Goal: Information Seeking & Learning: Find specific fact

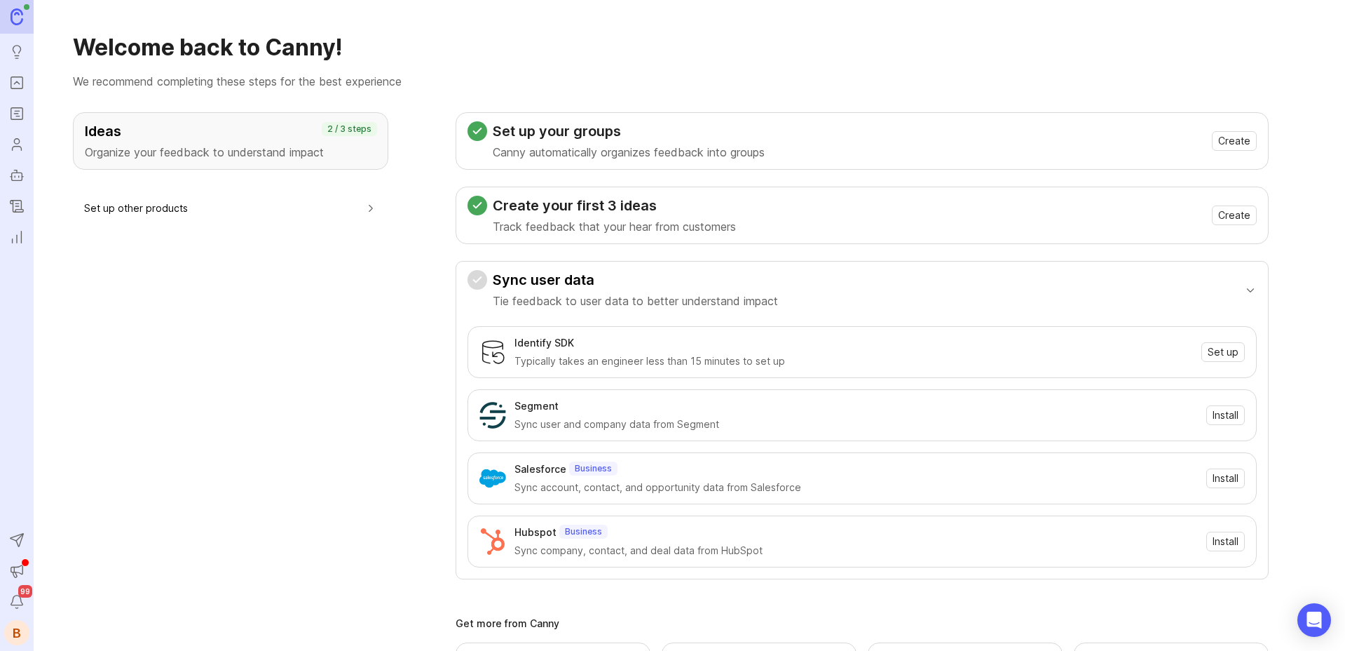
click at [12, 77] on icon "Portal" at bounding box center [16, 82] width 15 height 17
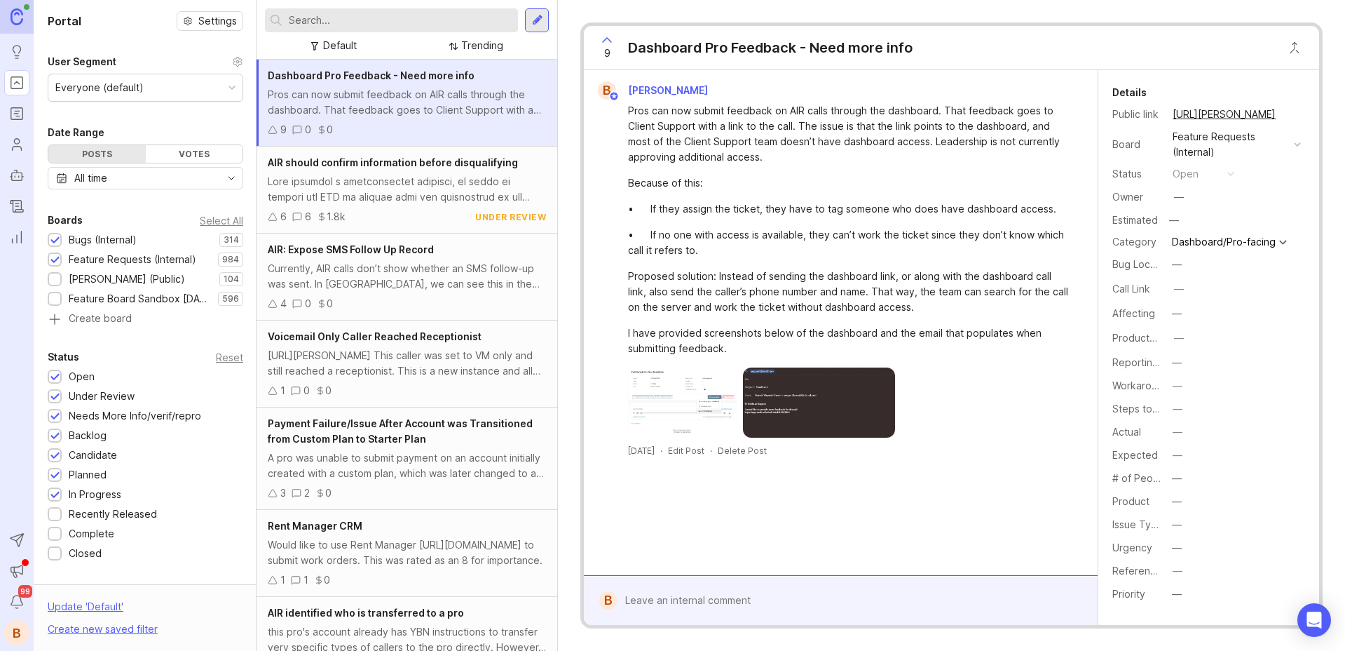
click at [387, 8] on div at bounding box center [391, 20] width 253 height 24
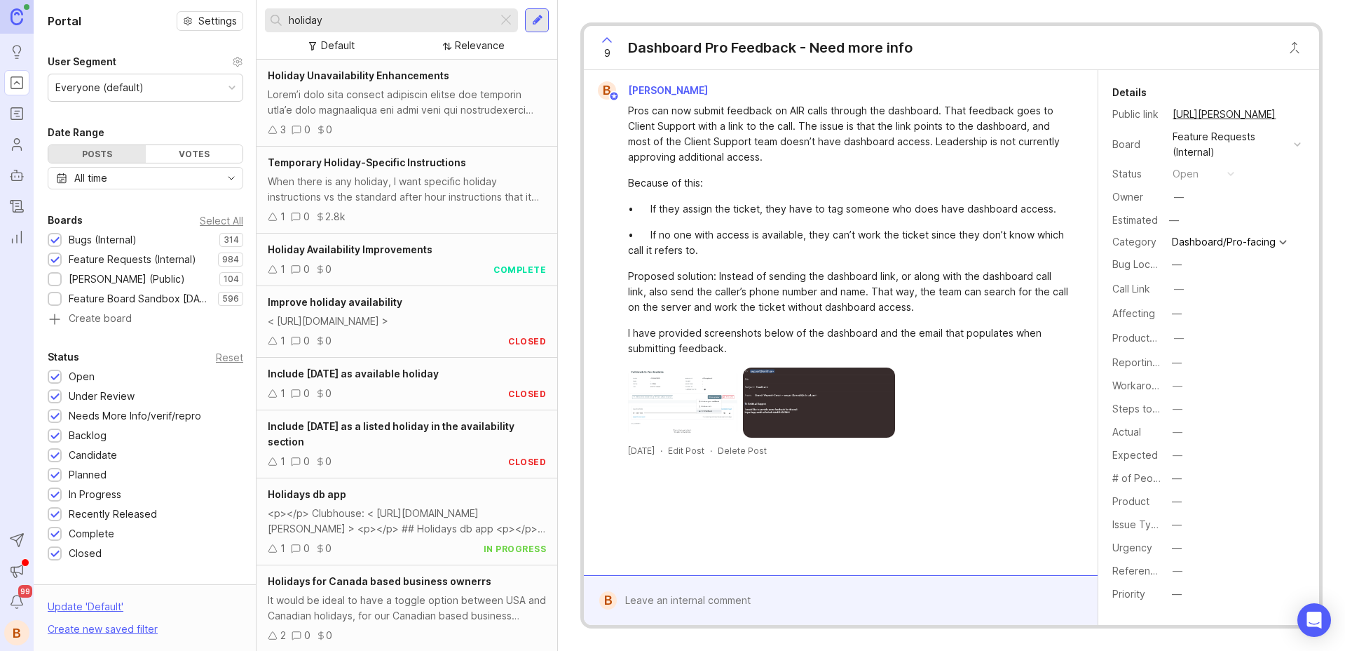
type input "holiday"
click at [401, 187] on div "When there is any holiday, I want specific holiday instructions vs the standard…" at bounding box center [407, 189] width 278 height 31
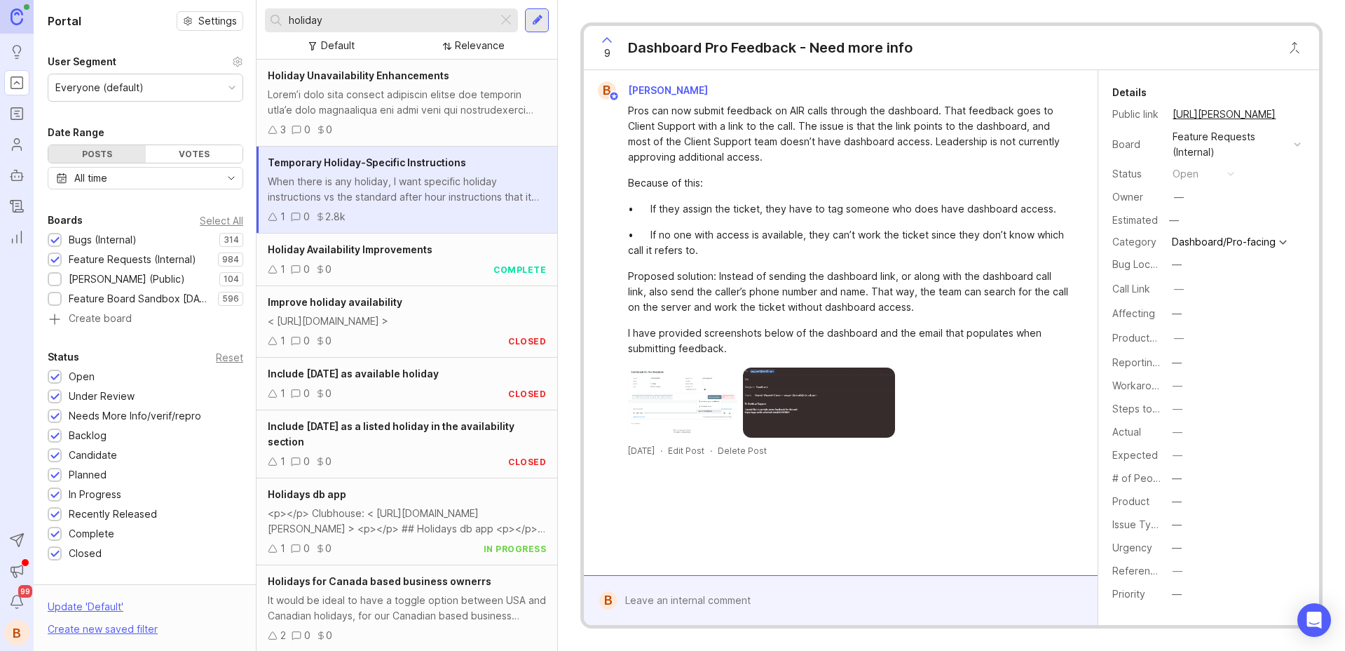
click at [401, 187] on div "When there is any holiday, I want specific holiday instructions vs the standard…" at bounding box center [407, 189] width 278 height 31
click at [416, 107] on div at bounding box center [407, 102] width 278 height 31
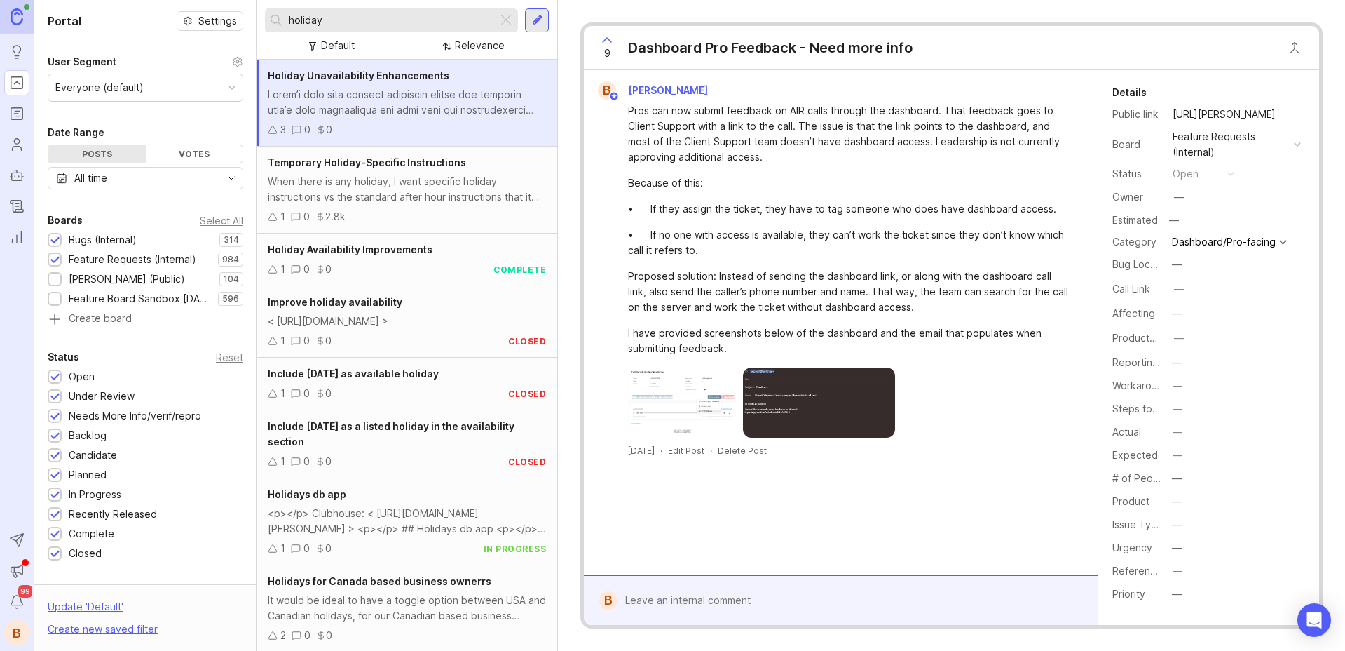
click at [419, 161] on span "Temporary Holiday-Specific Instructions" at bounding box center [367, 162] width 198 height 12
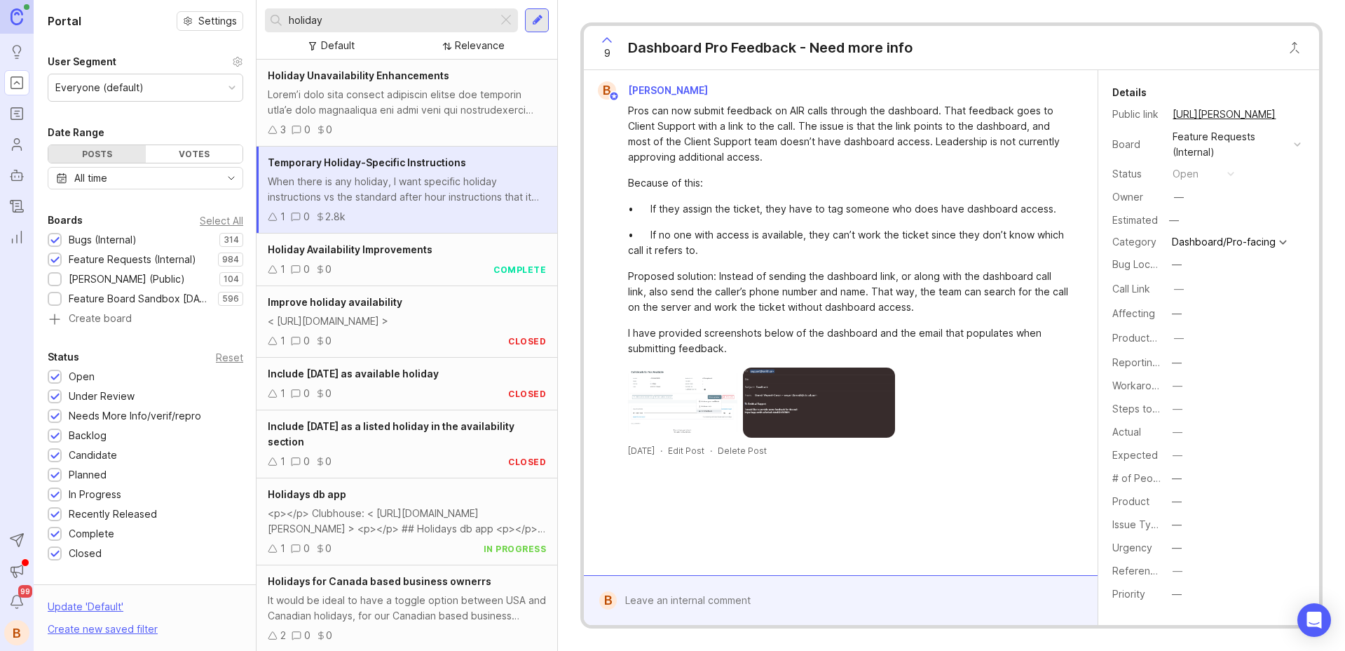
click at [419, 161] on span "Temporary Holiday-Specific Instructions" at bounding box center [367, 162] width 198 height 12
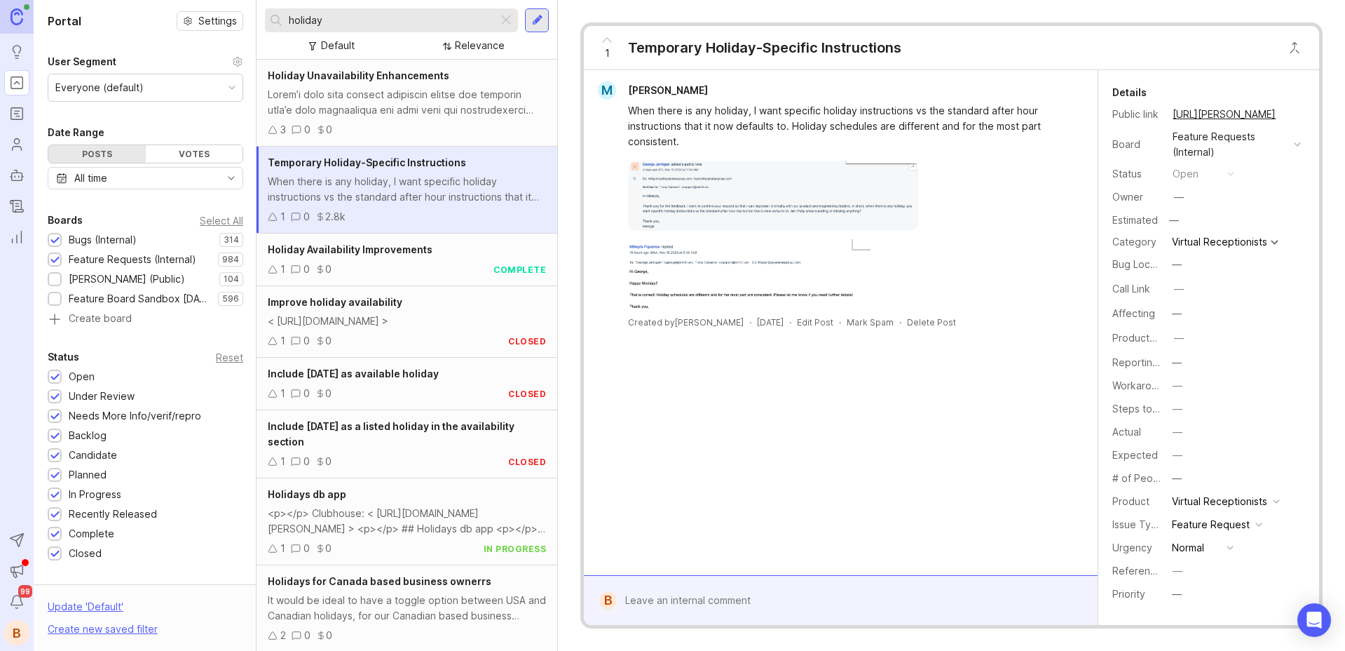
click at [414, 111] on div at bounding box center [407, 102] width 278 height 31
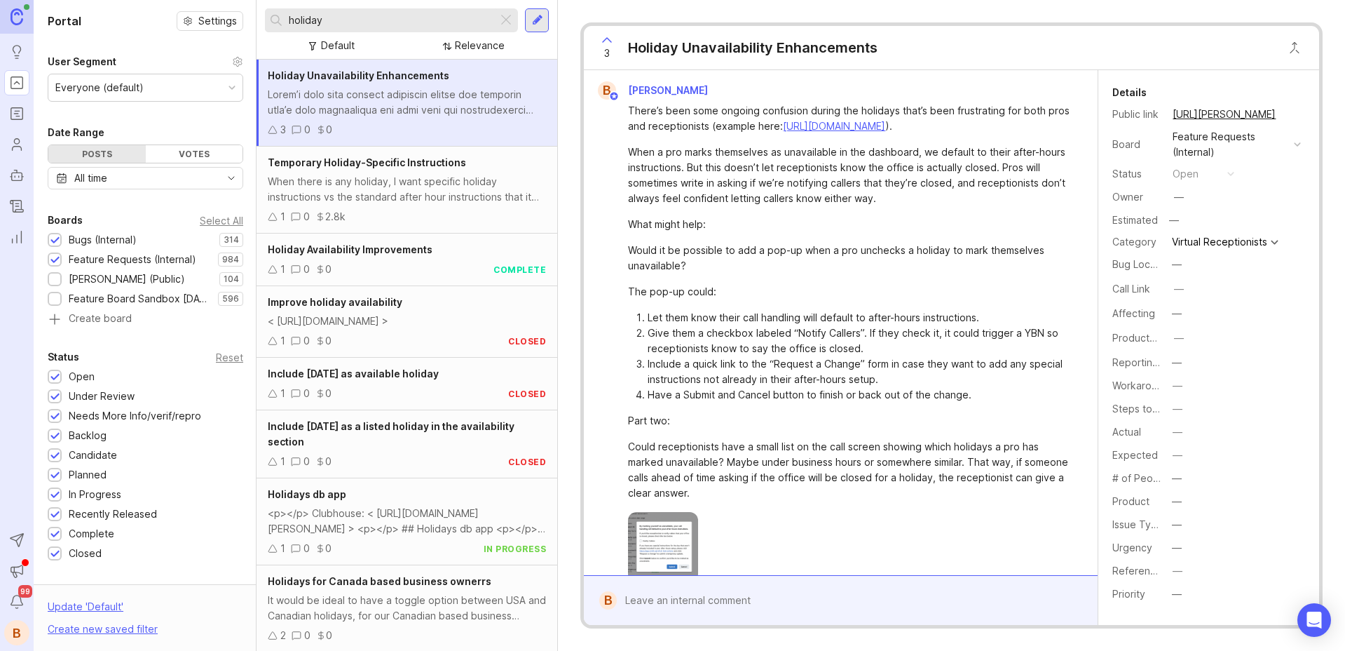
scroll to position [68, 0]
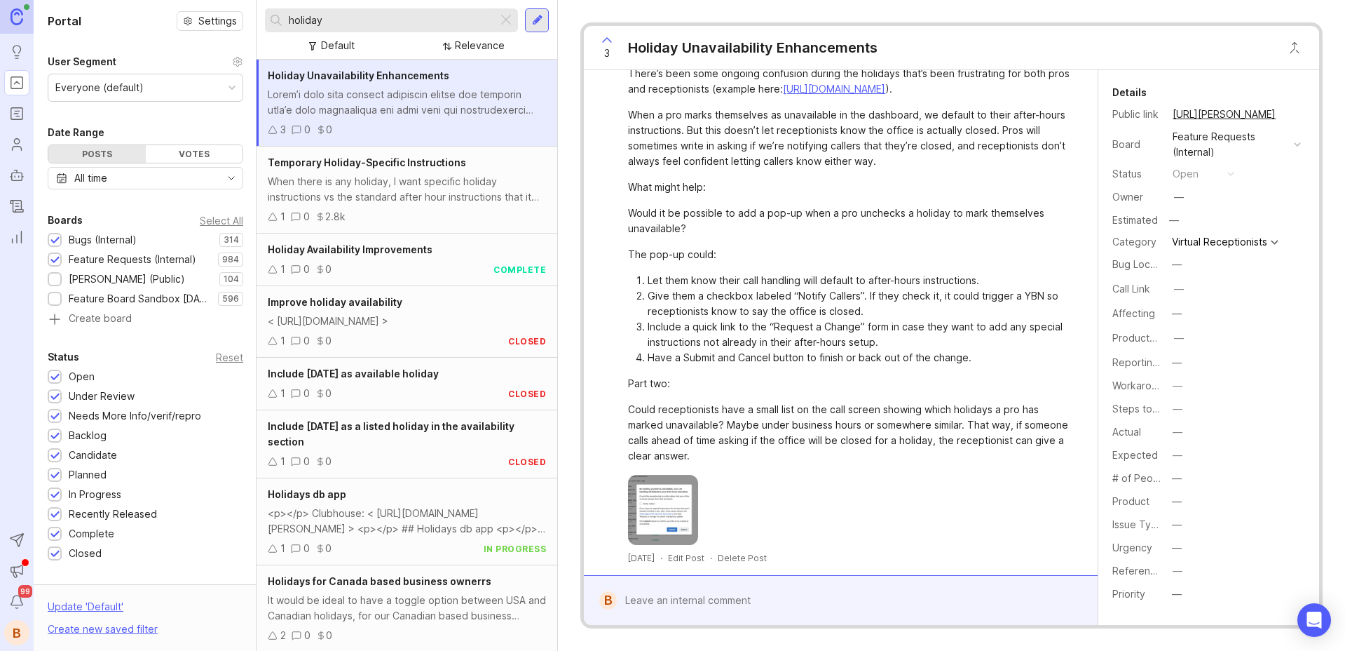
drag, startPoint x: 740, startPoint y: 247, endPoint x: 702, endPoint y: 252, distance: 38.2
click at [739, 247] on div "The pop-up could:" at bounding box center [849, 254] width 442 height 15
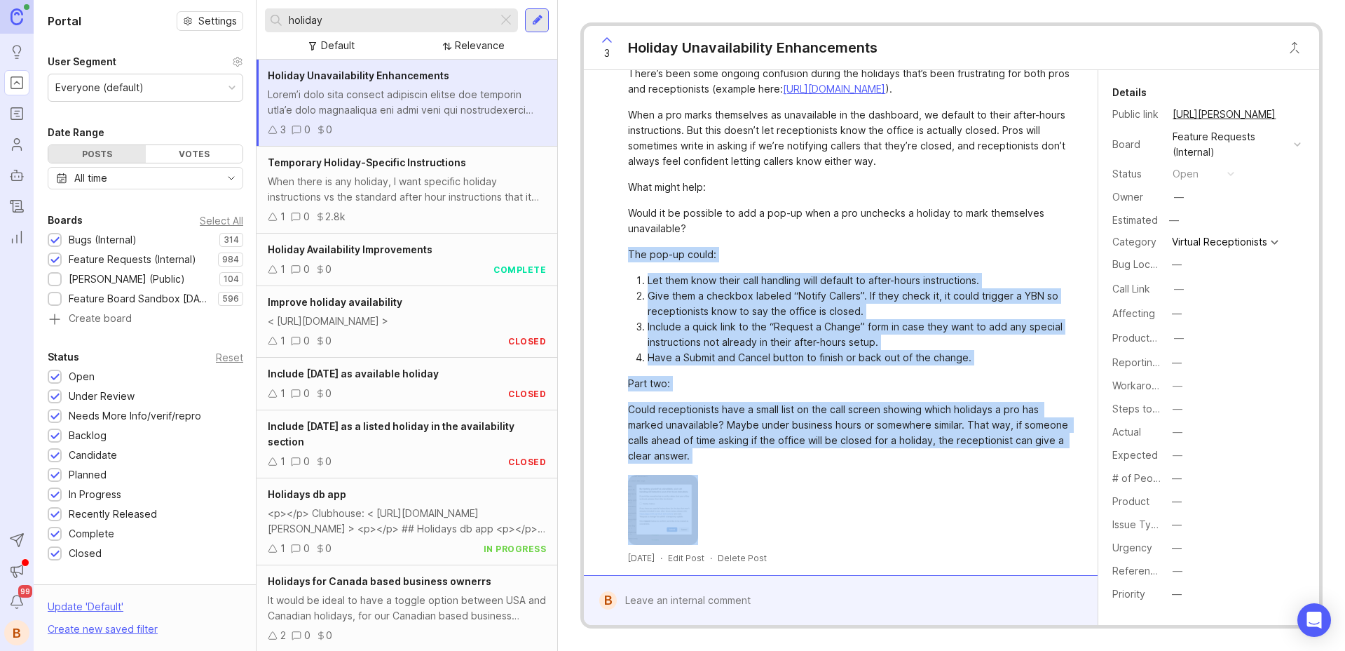
drag, startPoint x: 629, startPoint y: 253, endPoint x: 829, endPoint y: 464, distance: 290.6
click at [829, 464] on div "There’s been some ongoing confusion during the holidays that’s been frustrating…" at bounding box center [841, 303] width 503 height 482
click at [829, 464] on div at bounding box center [849, 503] width 442 height 81
